Goal: Task Accomplishment & Management: Manage account settings

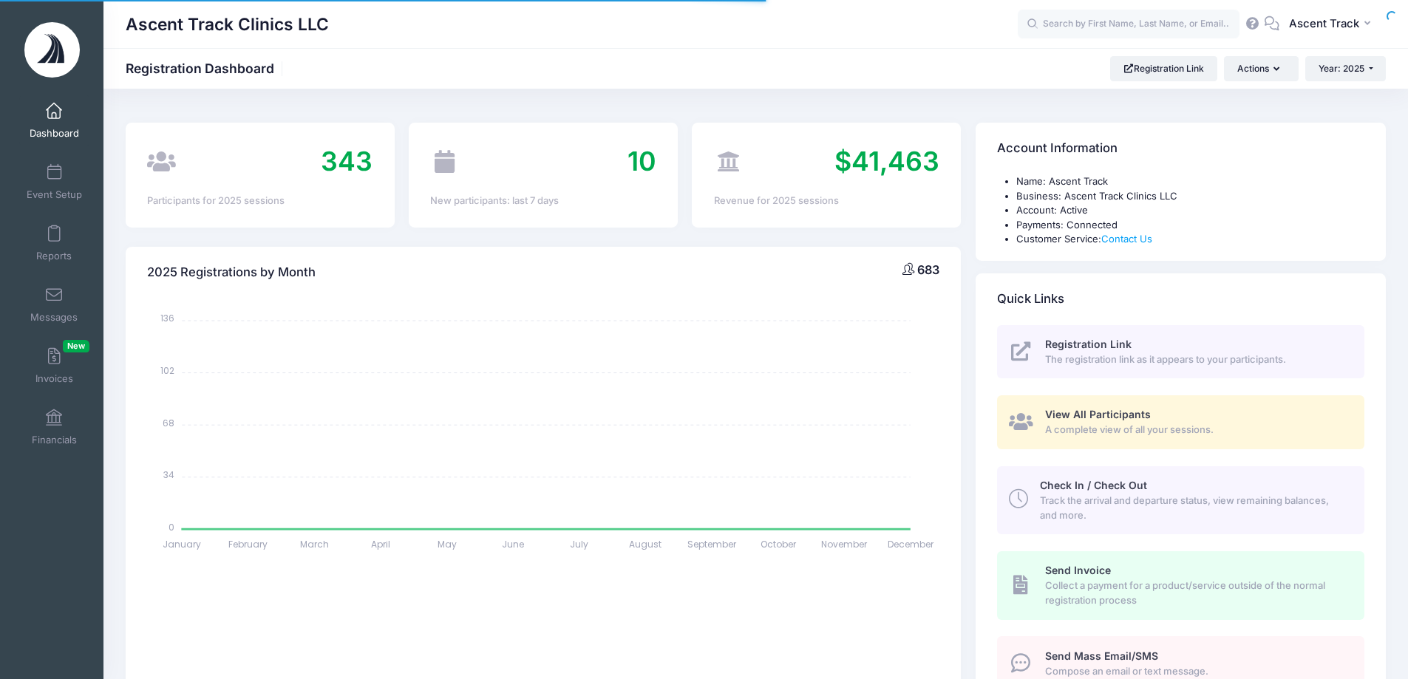
select select
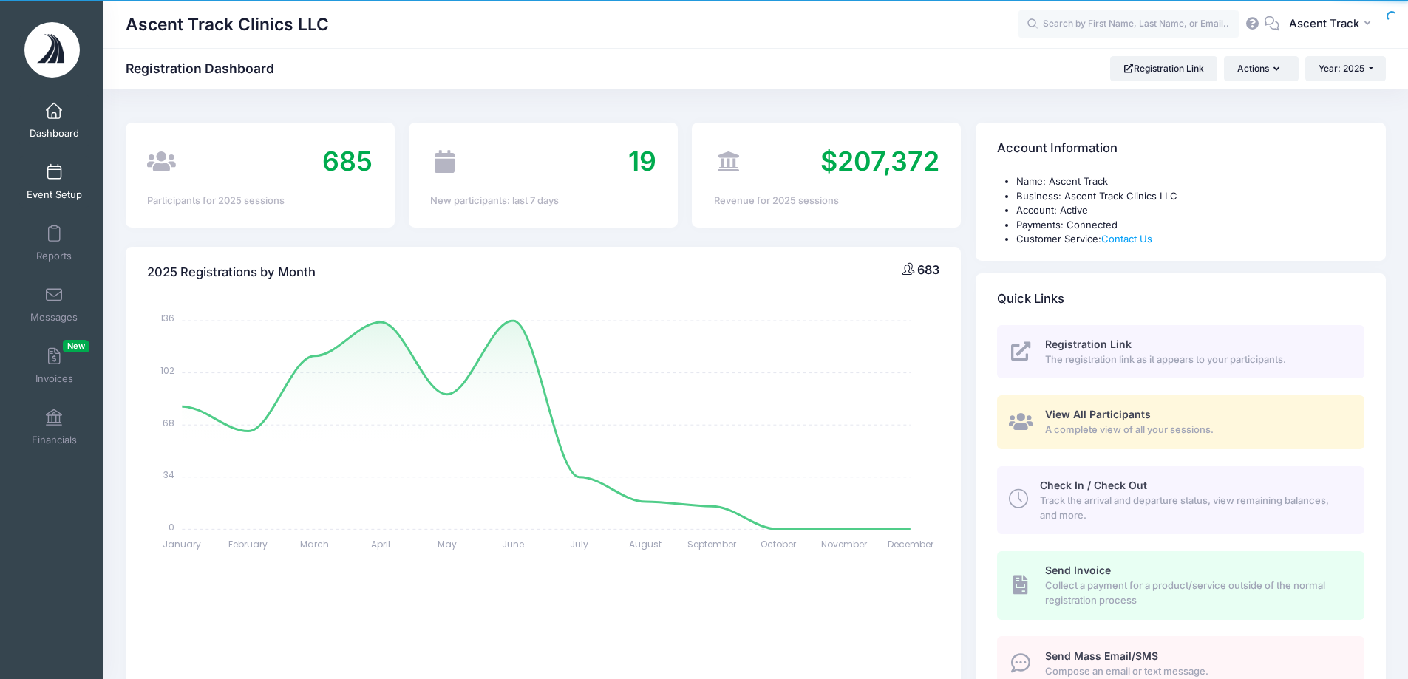
click at [74, 174] on link "Event Setup" at bounding box center [54, 182] width 70 height 52
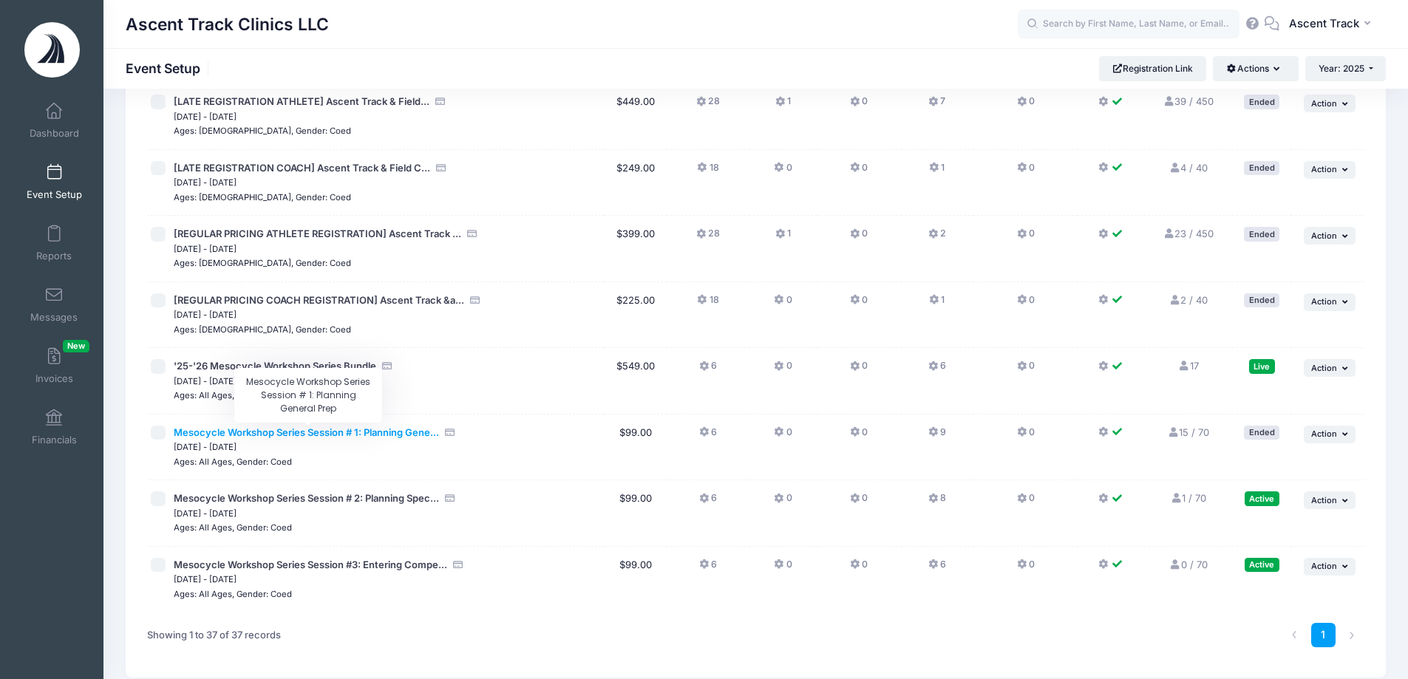
scroll to position [2096, 0]
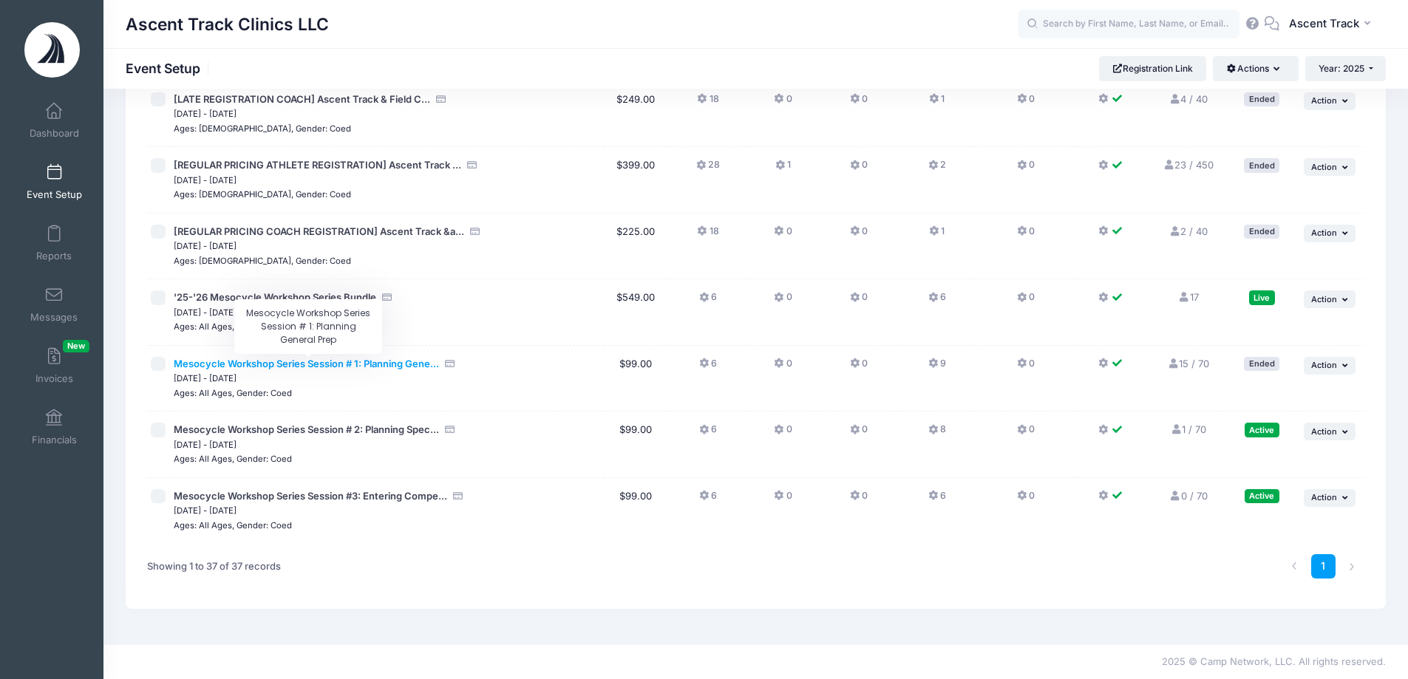
click at [382, 364] on span "Mesocycle Workshop Series Session # 1: Planning Gene..." at bounding box center [306, 364] width 265 height 12
click at [1184, 299] on icon at bounding box center [1184, 298] width 12 height 10
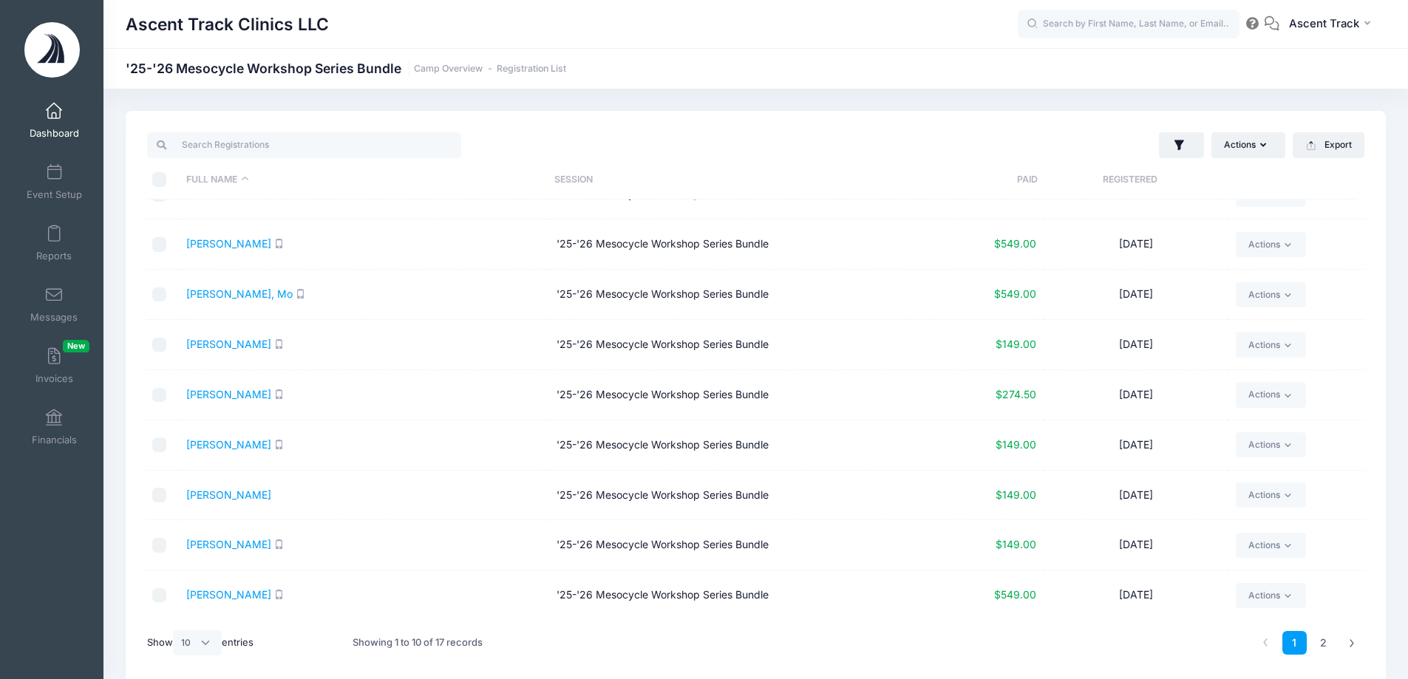
scroll to position [62, 0]
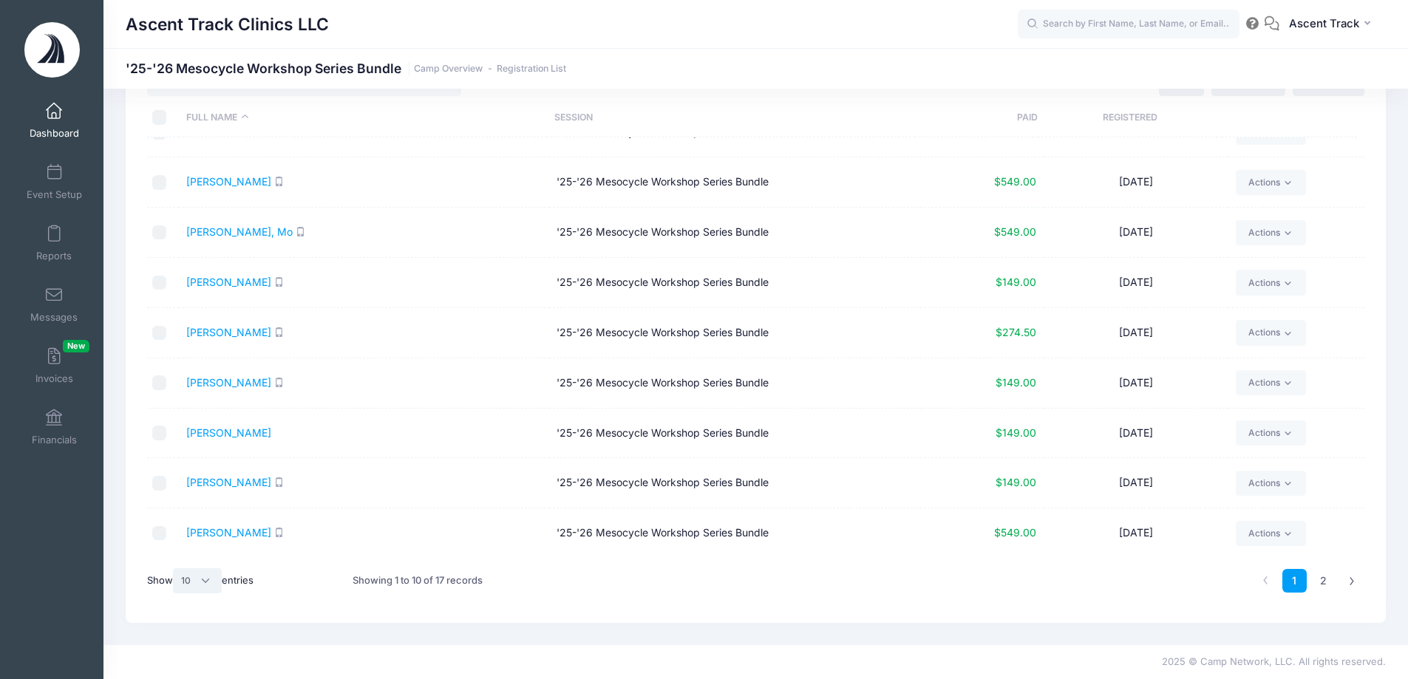
click at [197, 579] on select "All 10 25 50" at bounding box center [197, 580] width 49 height 25
select select "-1"
click at [175, 568] on select "All 10 25 50" at bounding box center [197, 580] width 49 height 25
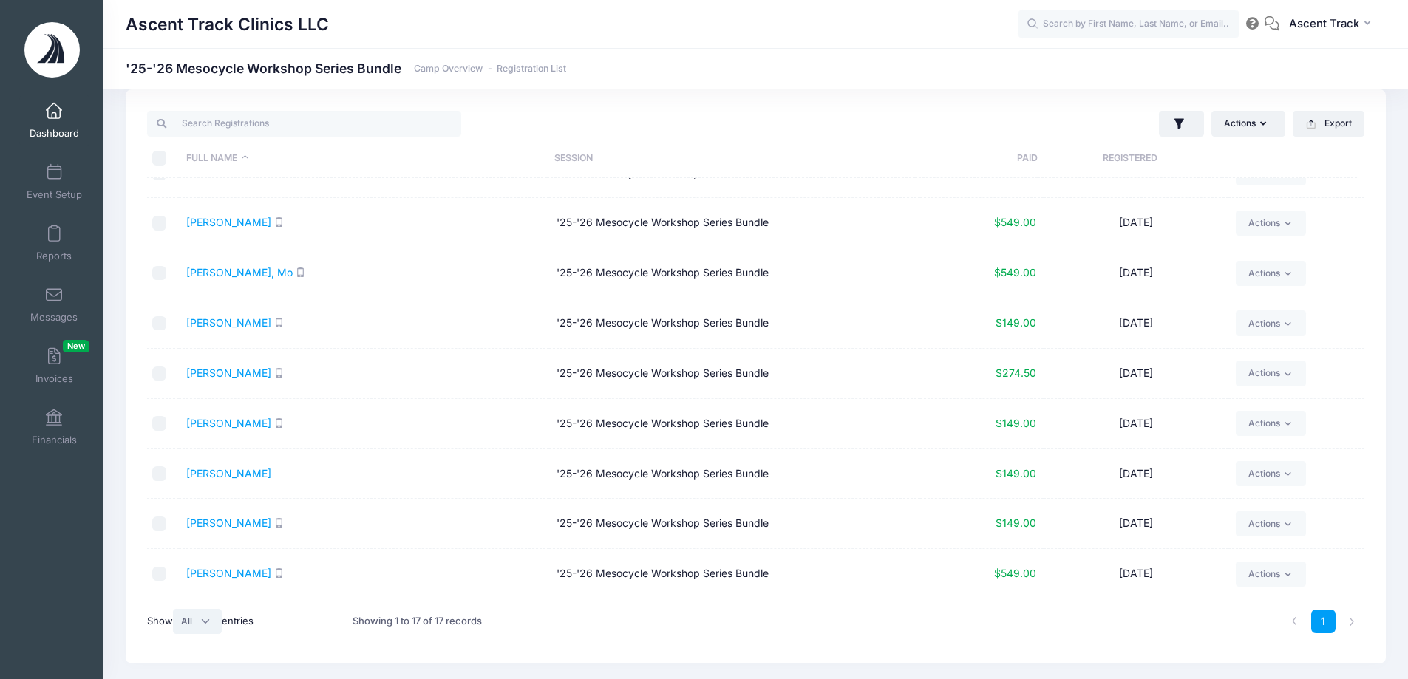
scroll to position [0, 0]
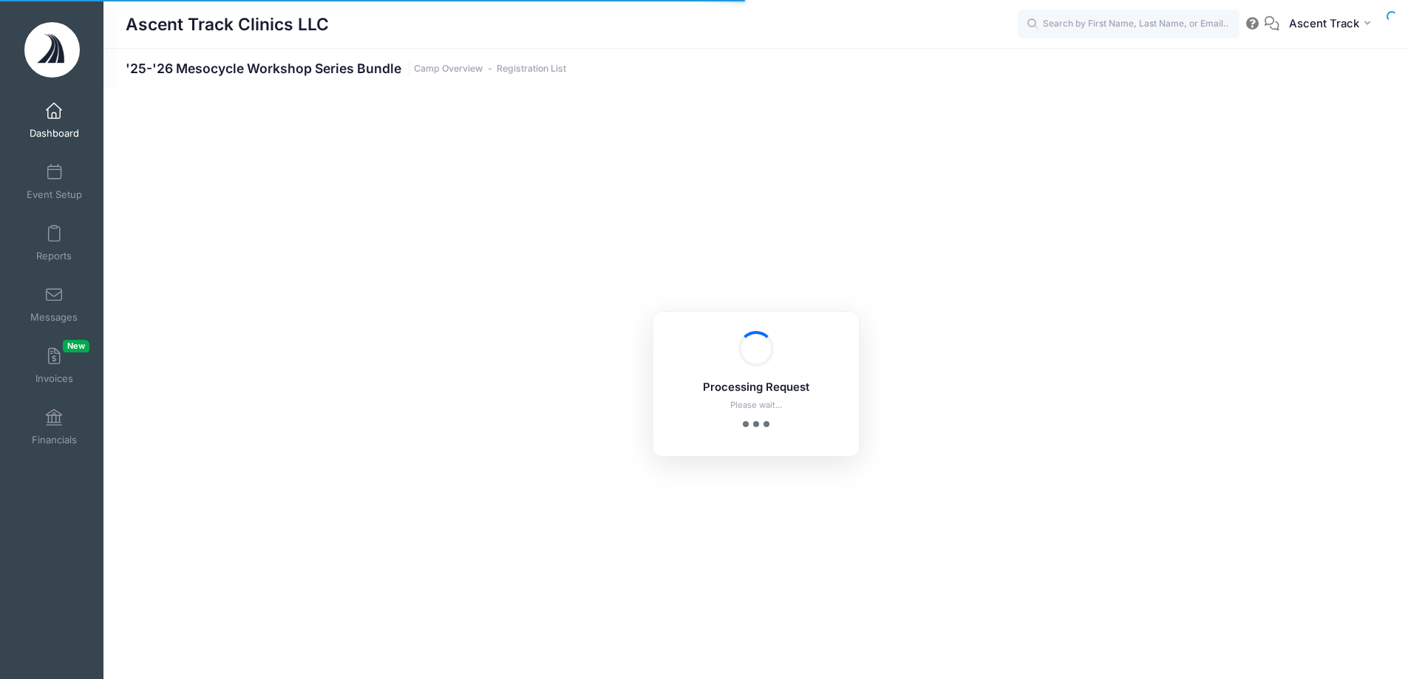
select select "10"
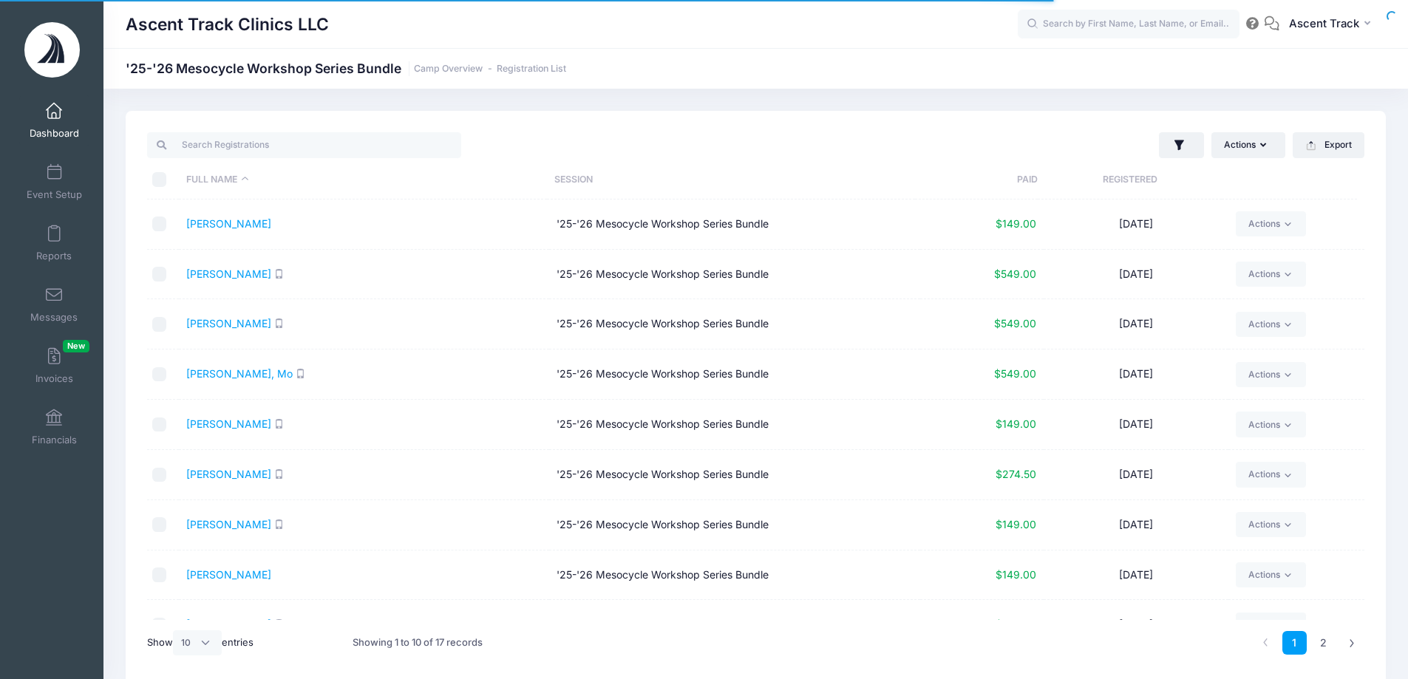
scroll to position [80, 0]
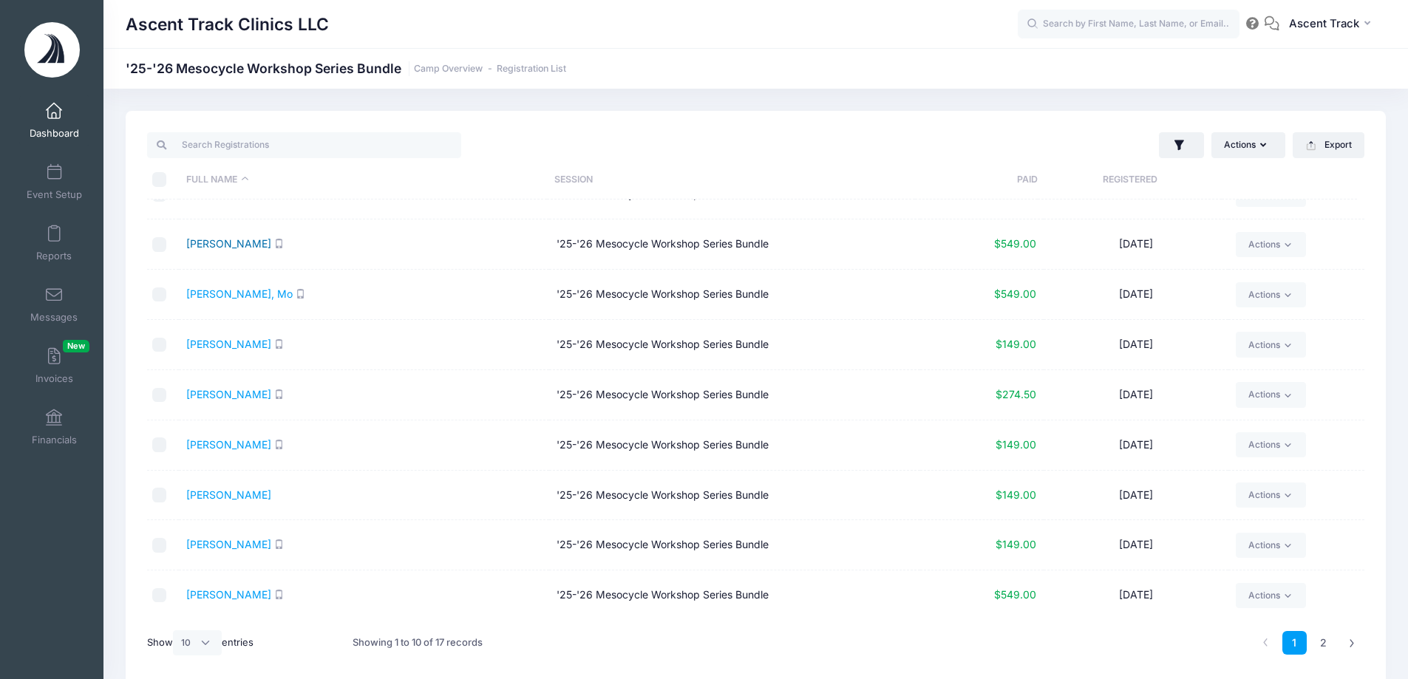
click at [219, 245] on link "[PERSON_NAME]" at bounding box center [228, 243] width 85 height 13
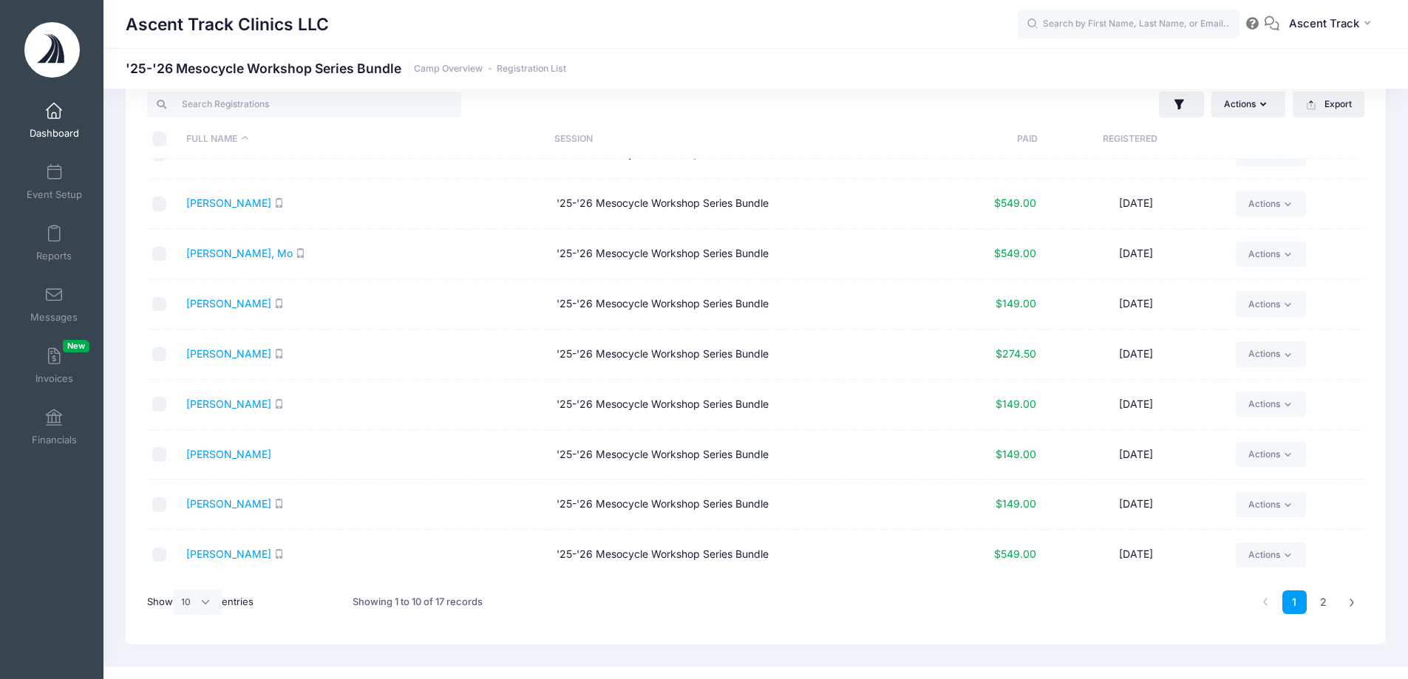
scroll to position [62, 0]
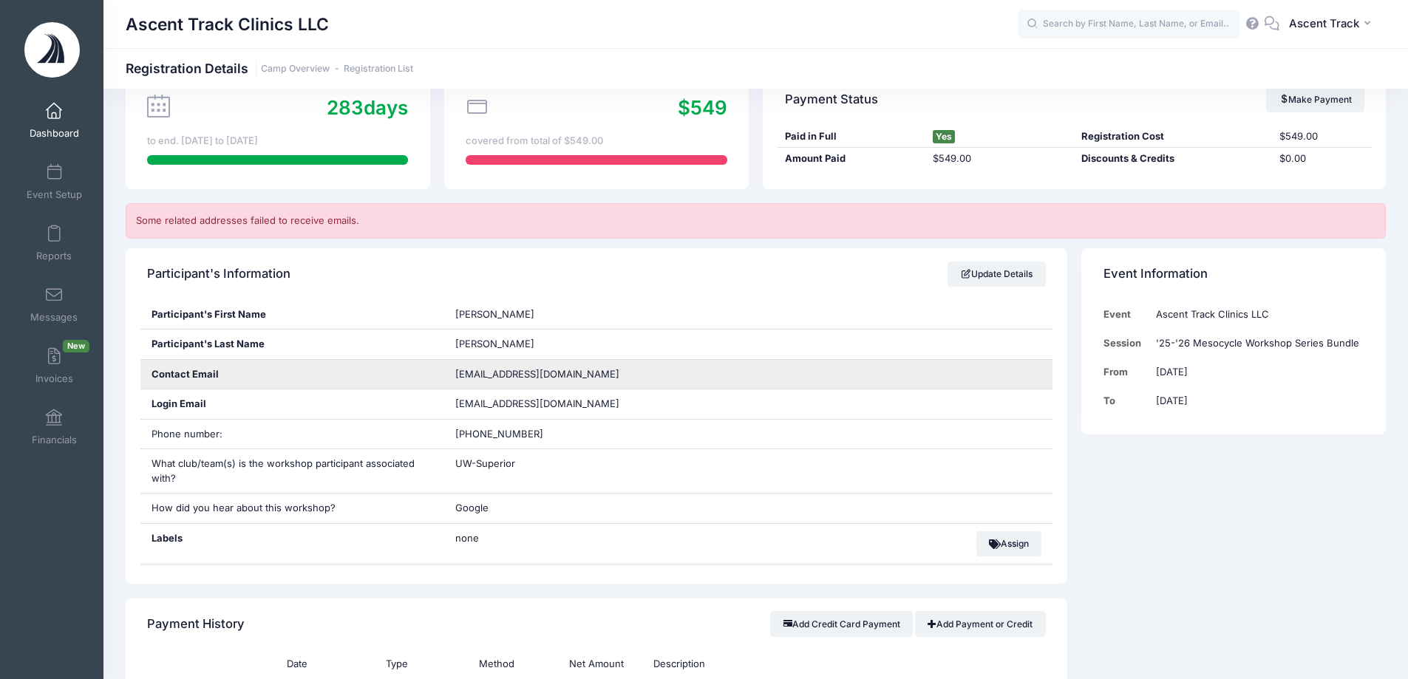
click at [567, 371] on div "gdrexler@uwsuper.edu" at bounding box center [748, 375] width 608 height 30
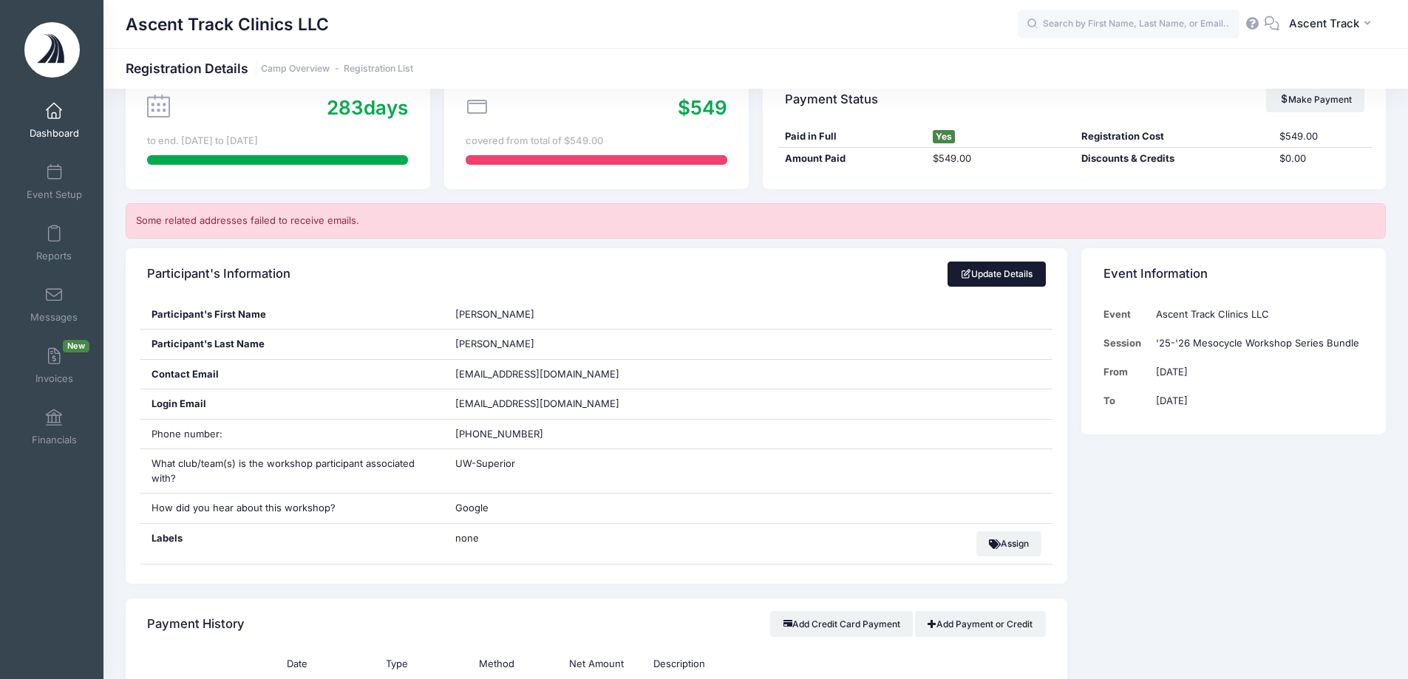
click at [960, 274] on span at bounding box center [965, 274] width 11 height 9
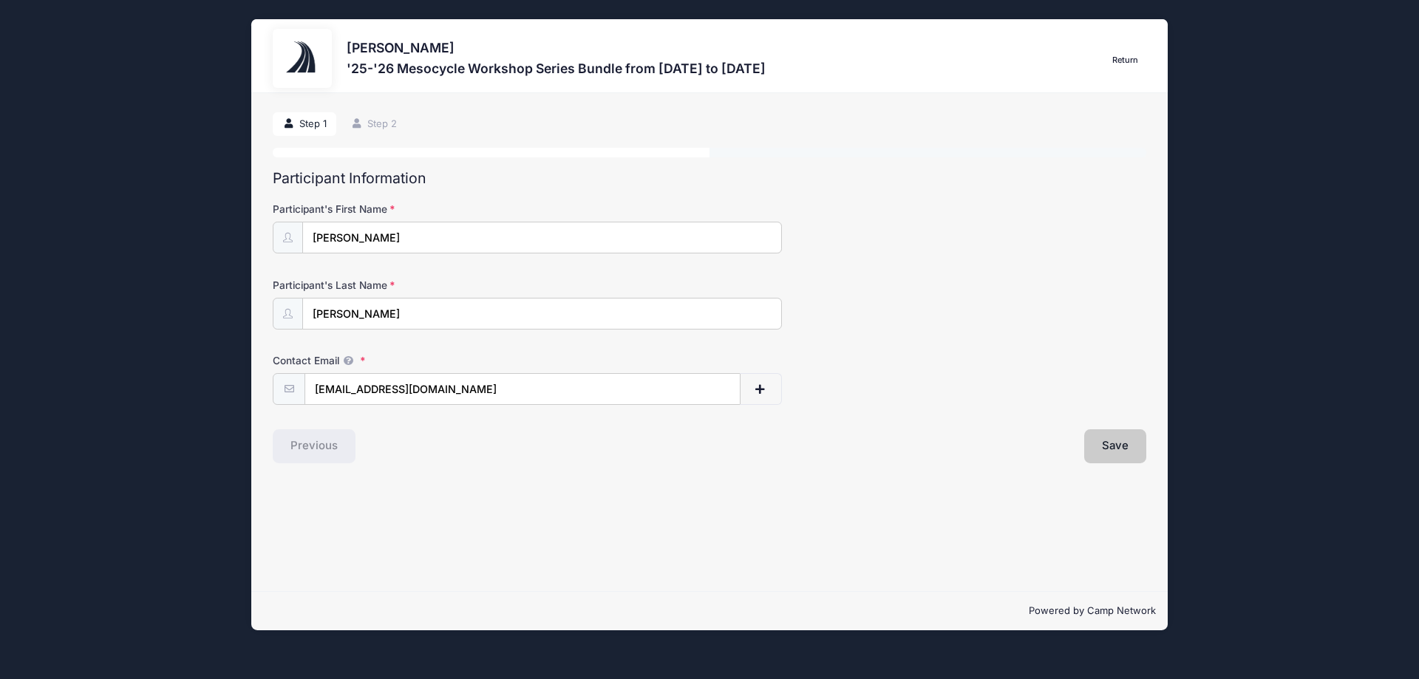
click at [1108, 432] on button "Save" at bounding box center [1115, 446] width 62 height 34
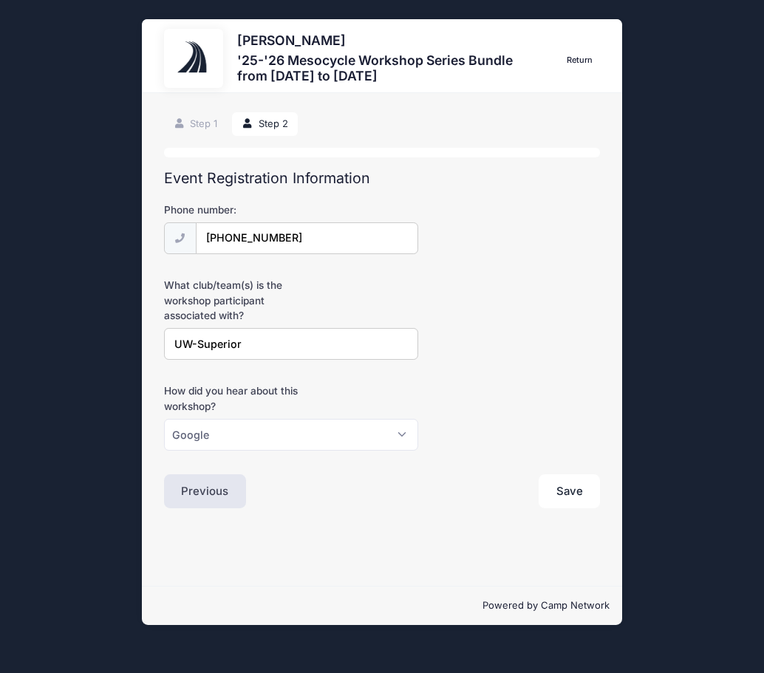
click at [590, 61] on link "Return" at bounding box center [579, 61] width 41 height 18
